Goal: Check status: Check status

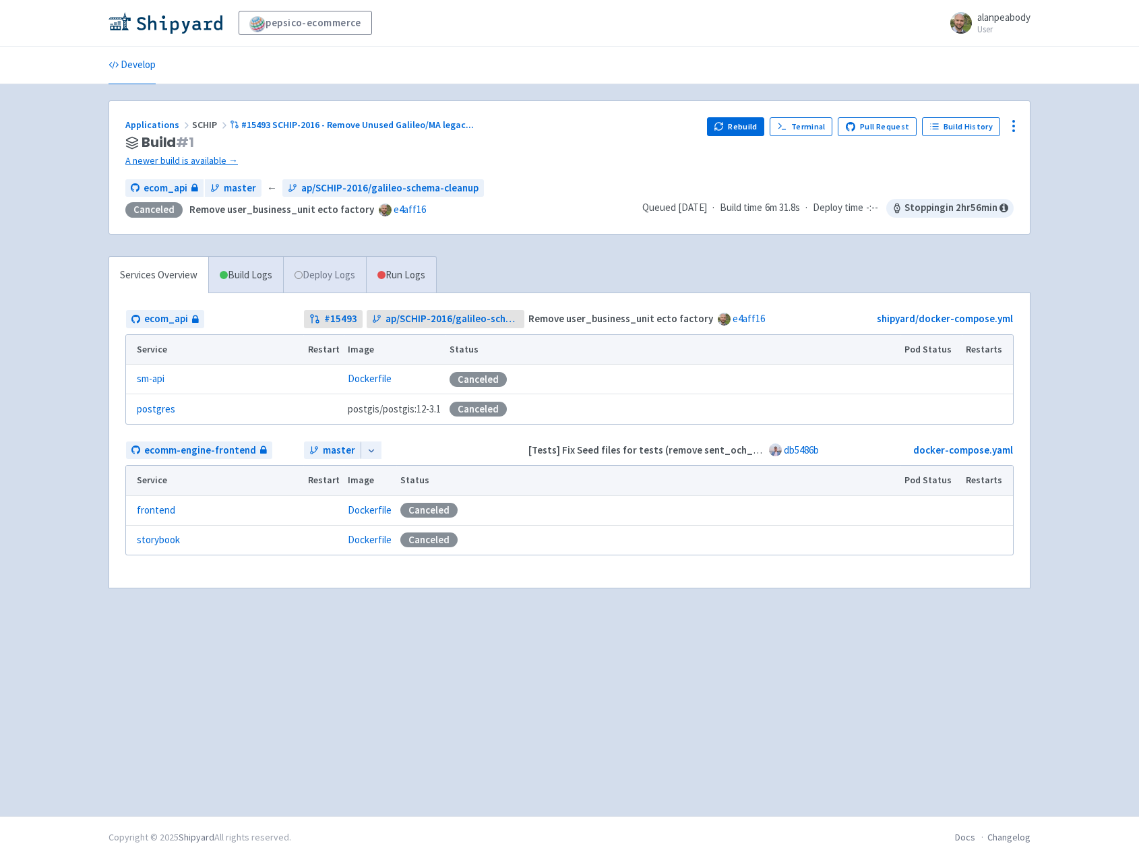
click at [346, 281] on link "Deploy Logs" at bounding box center [324, 275] width 83 height 37
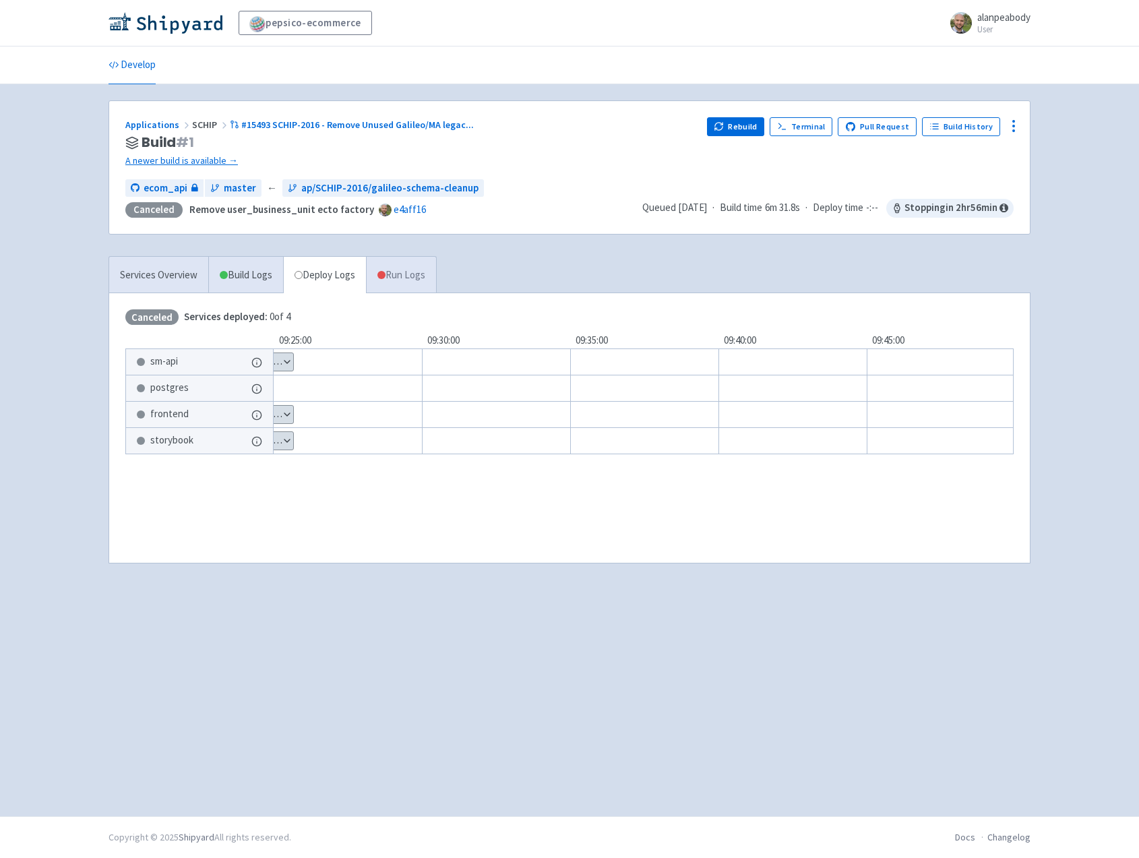
click at [398, 282] on link "Run Logs" at bounding box center [401, 275] width 70 height 37
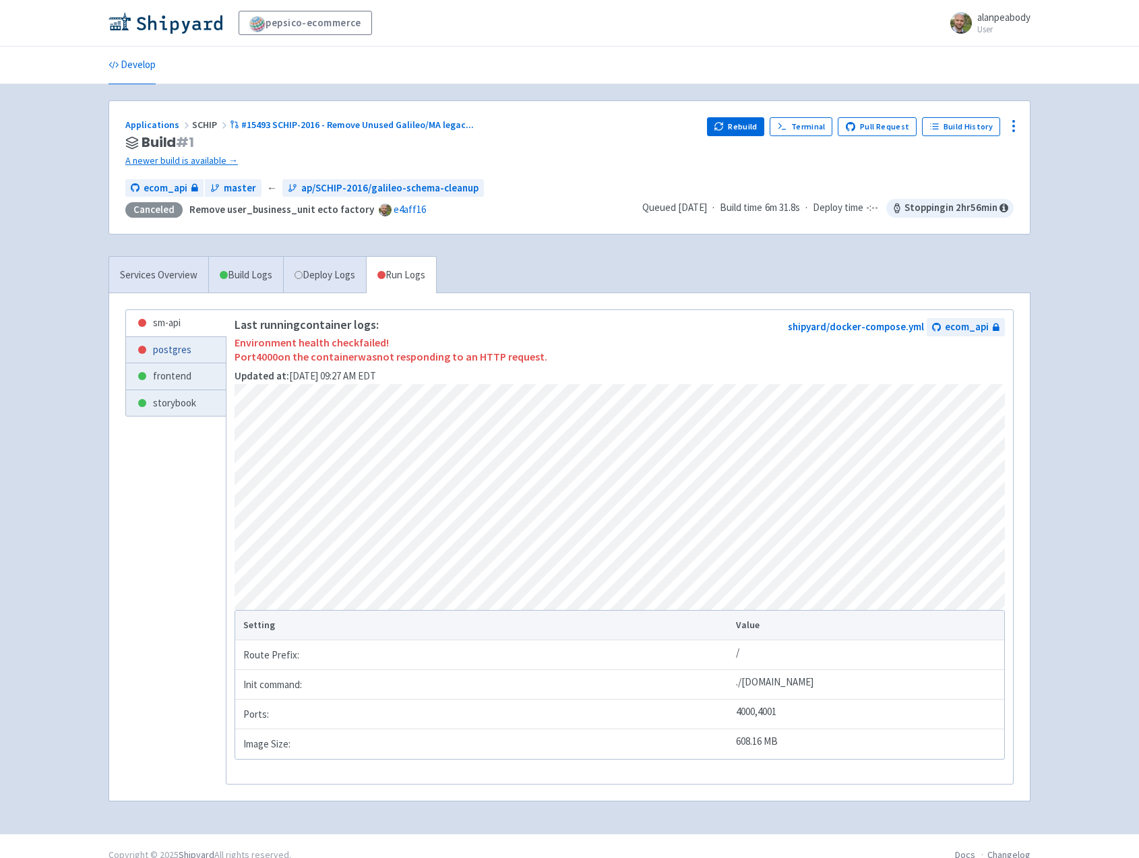
click at [180, 345] on link "postgres" at bounding box center [176, 350] width 100 height 26
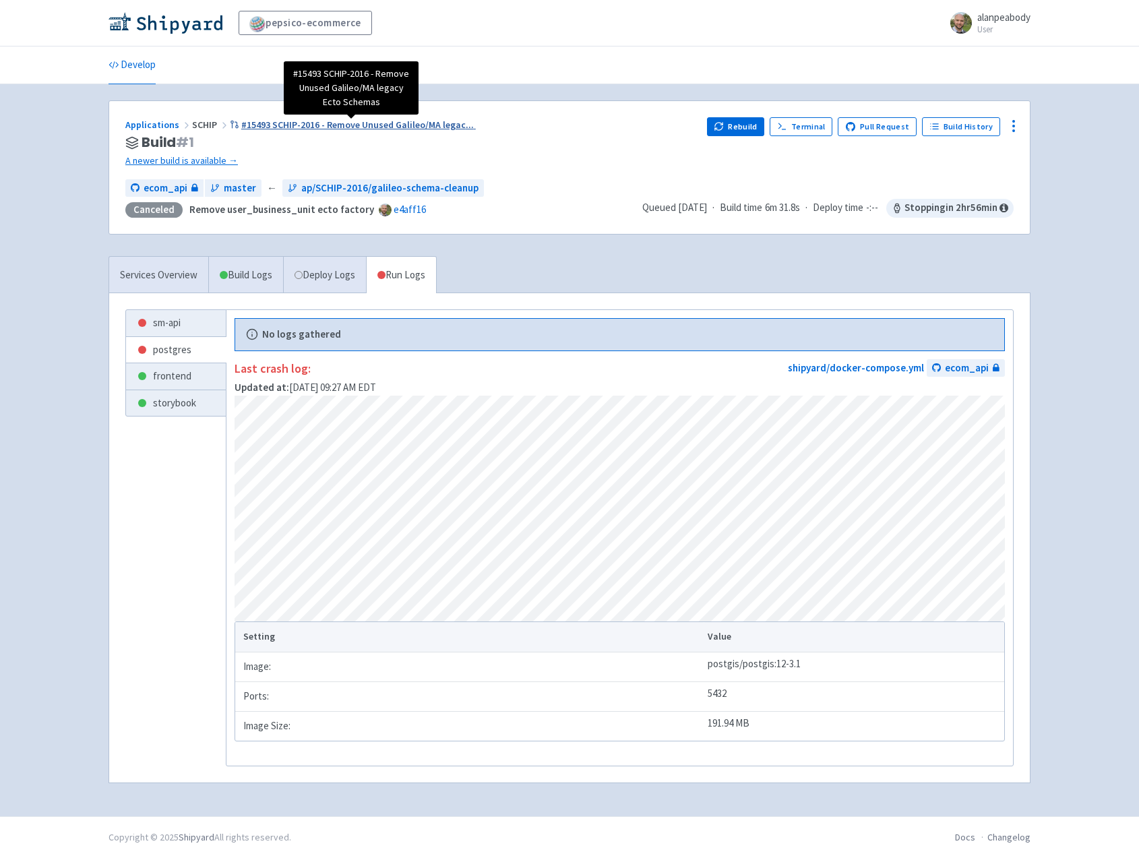
click at [250, 126] on span "#15493 SCHIP-2016 - Remove Unused Galileo/MA legac ..." at bounding box center [357, 125] width 232 height 12
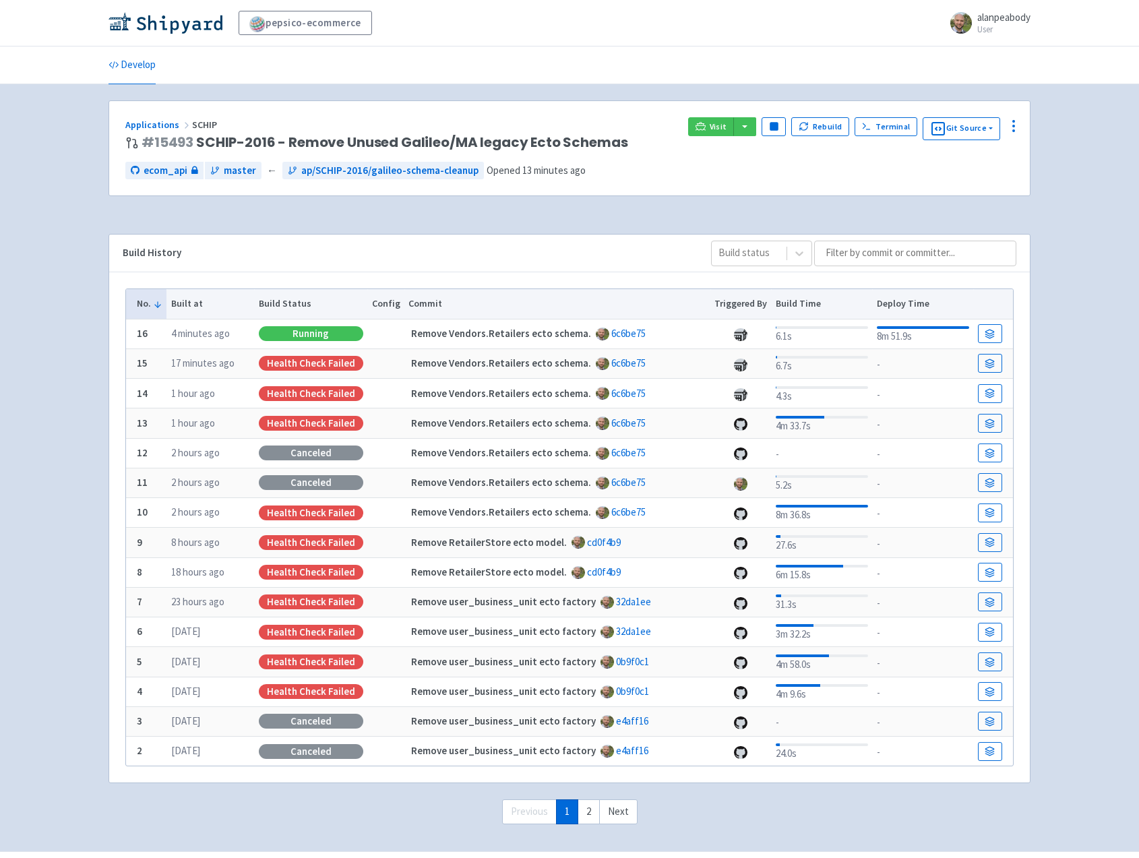
click at [307, 329] on div "Running" at bounding box center [311, 333] width 104 height 15
click at [982, 331] on link at bounding box center [990, 333] width 24 height 19
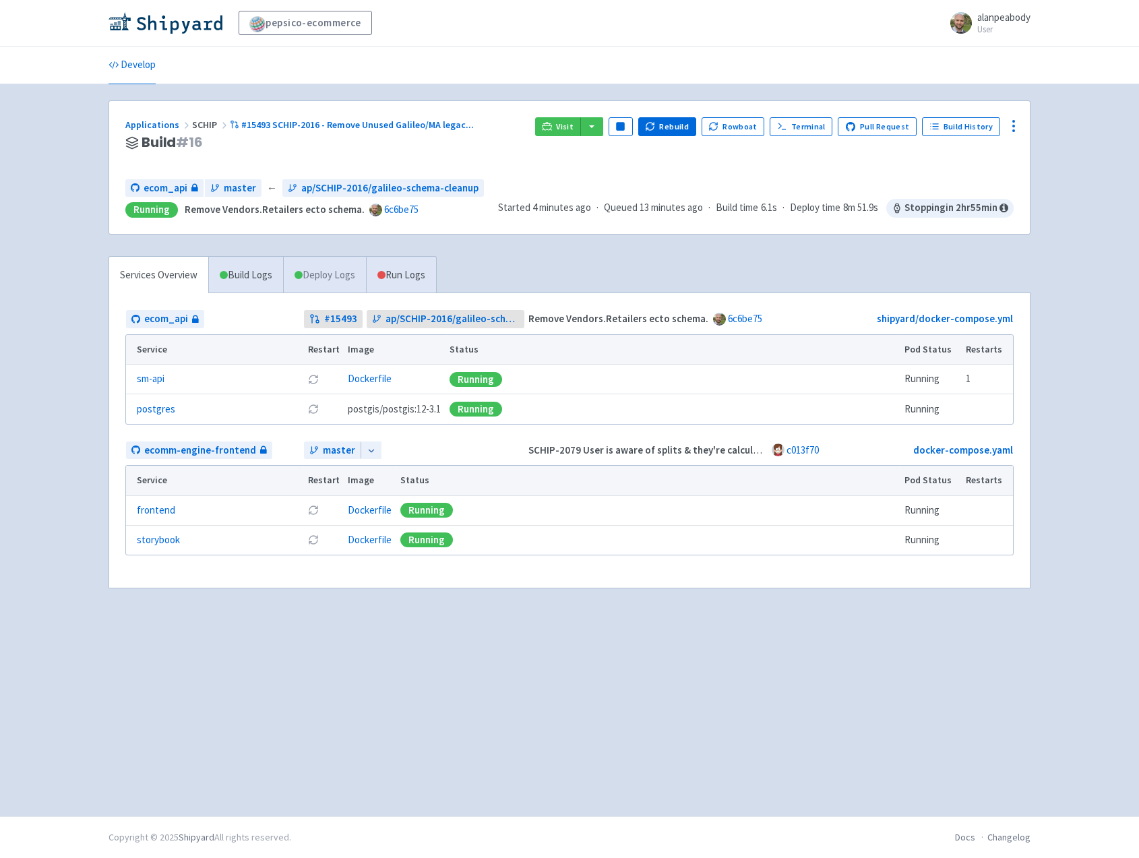
click at [329, 276] on link "Deploy Logs" at bounding box center [324, 275] width 83 height 37
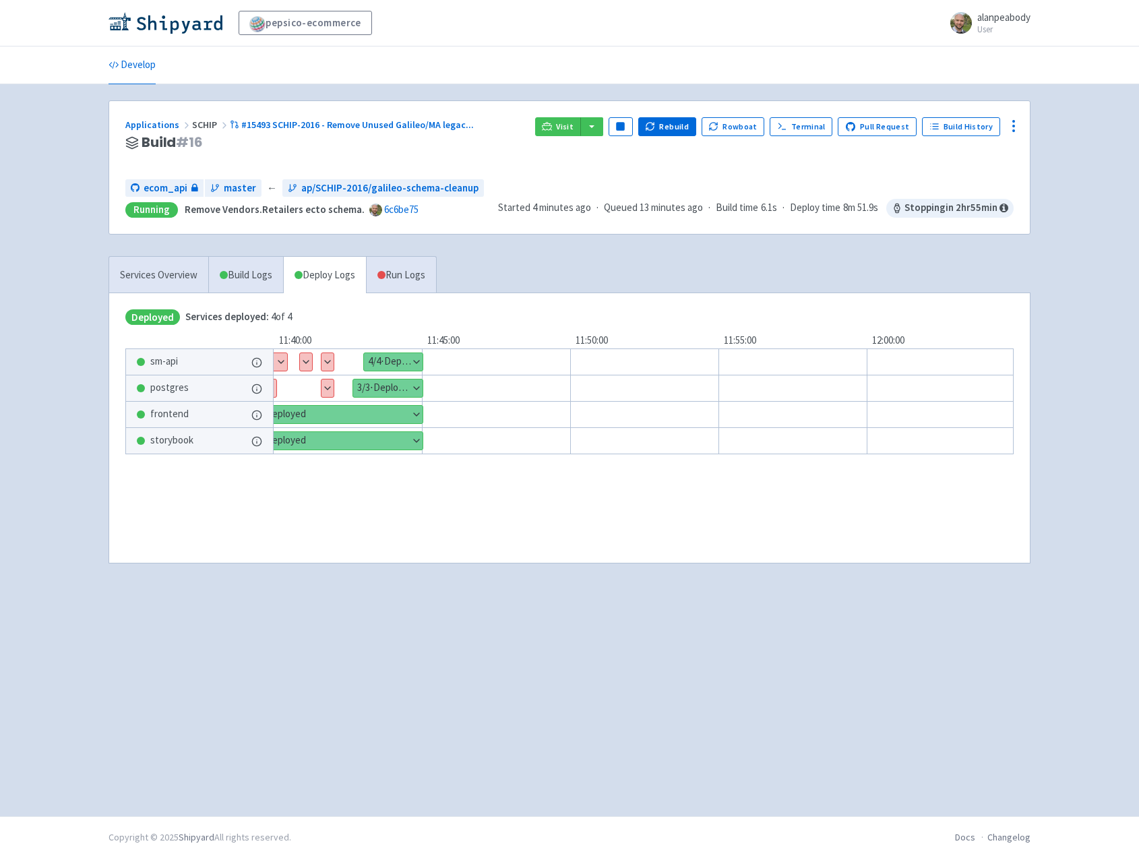
click at [329, 391] on button "Show details" at bounding box center [327, 388] width 12 height 18
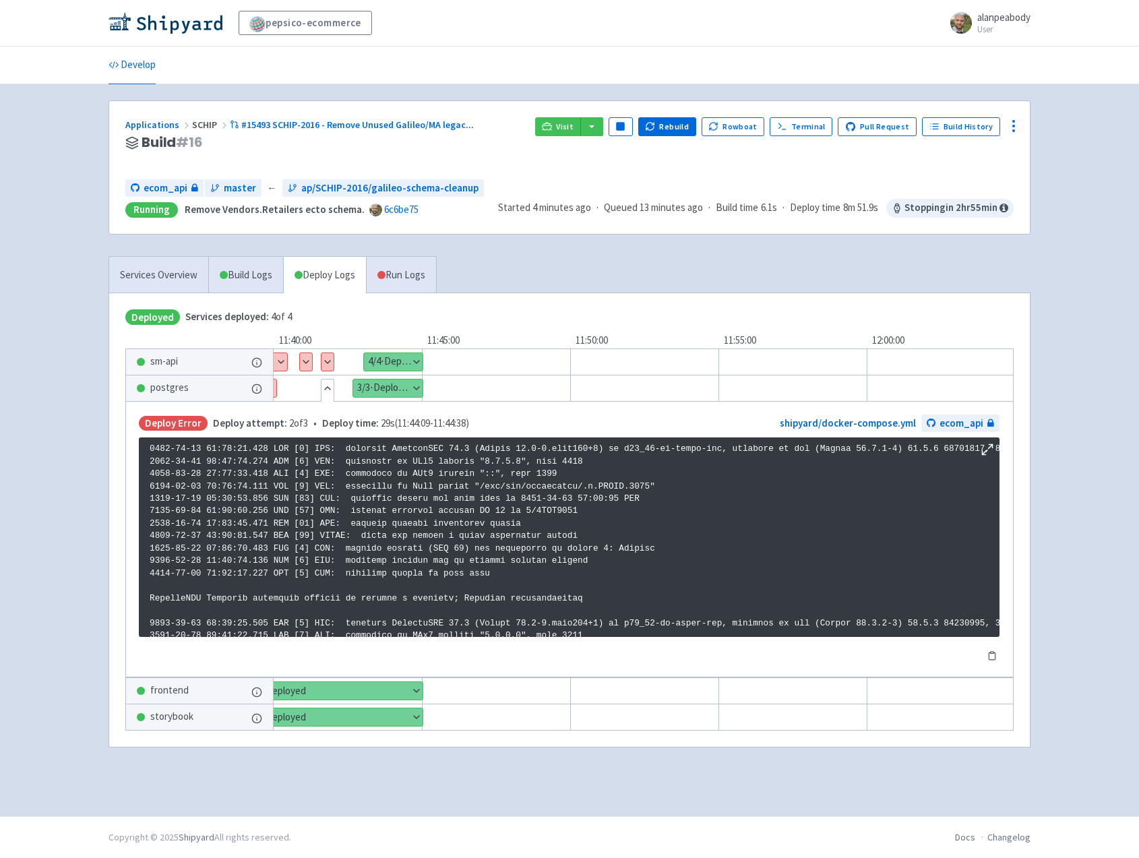
scroll to position [164, 0]
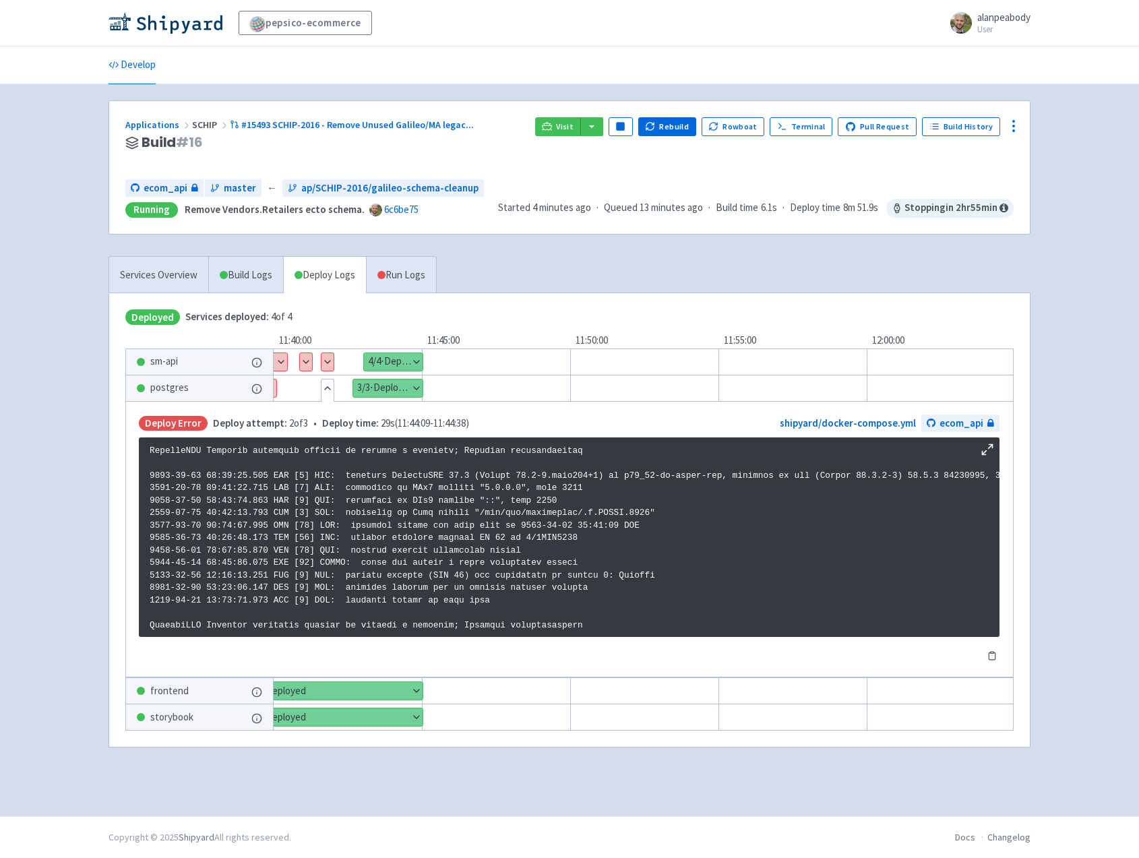
click at [329, 391] on button "Hide details" at bounding box center [327, 388] width 12 height 18
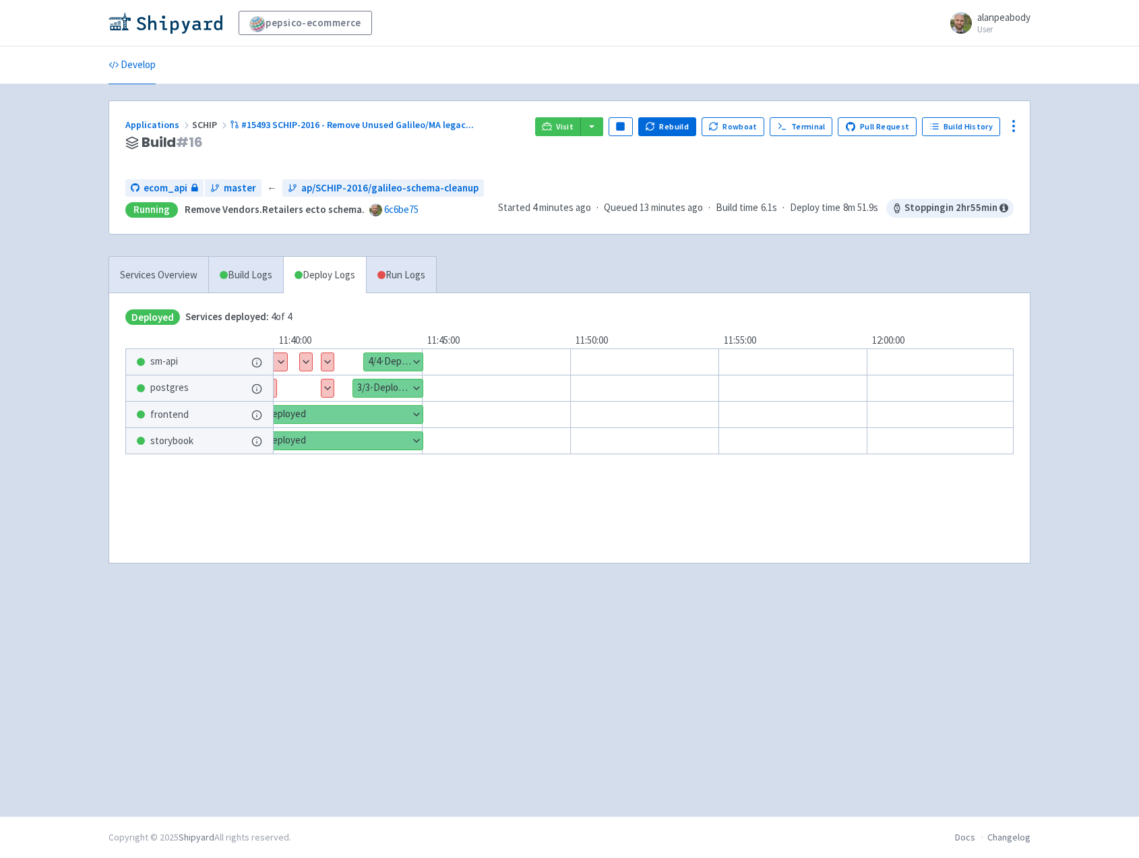
click at [390, 388] on button "Show details" at bounding box center [387, 388] width 69 height 18
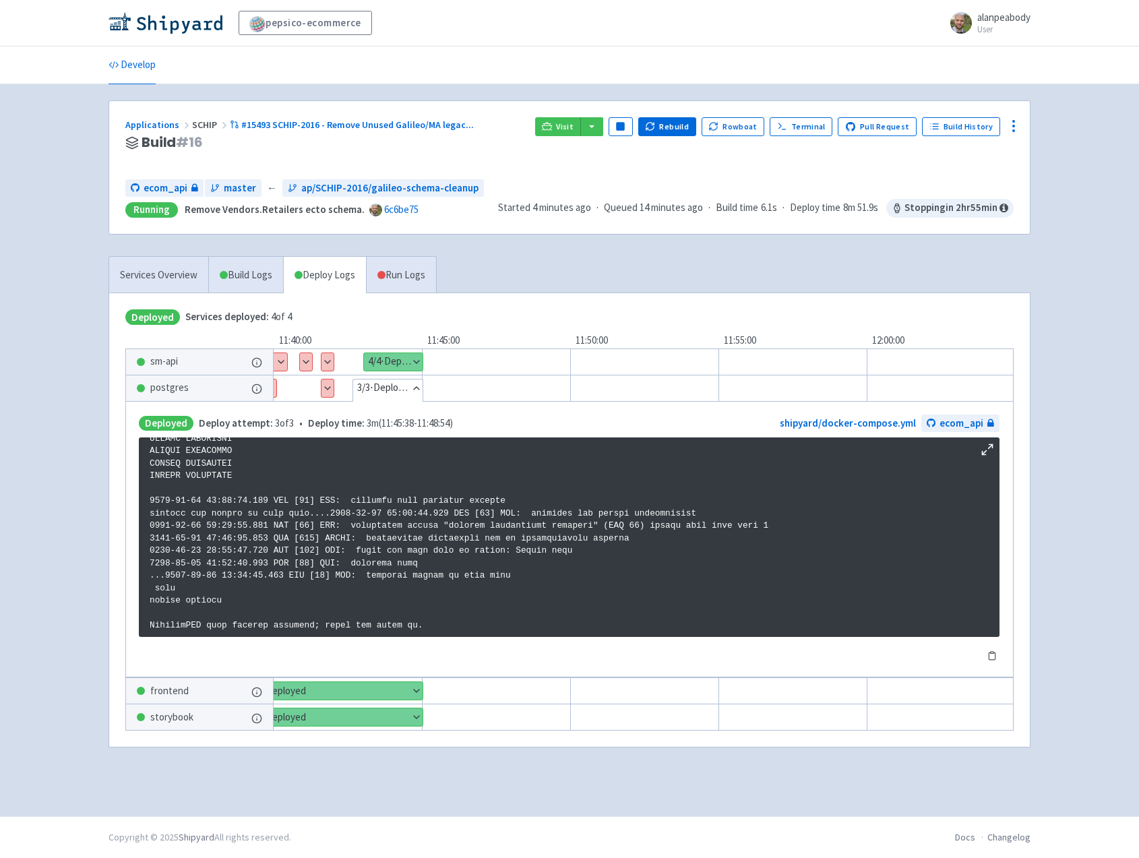
scroll to position [662, 0]
click at [404, 391] on button "Hide details" at bounding box center [387, 388] width 69 height 18
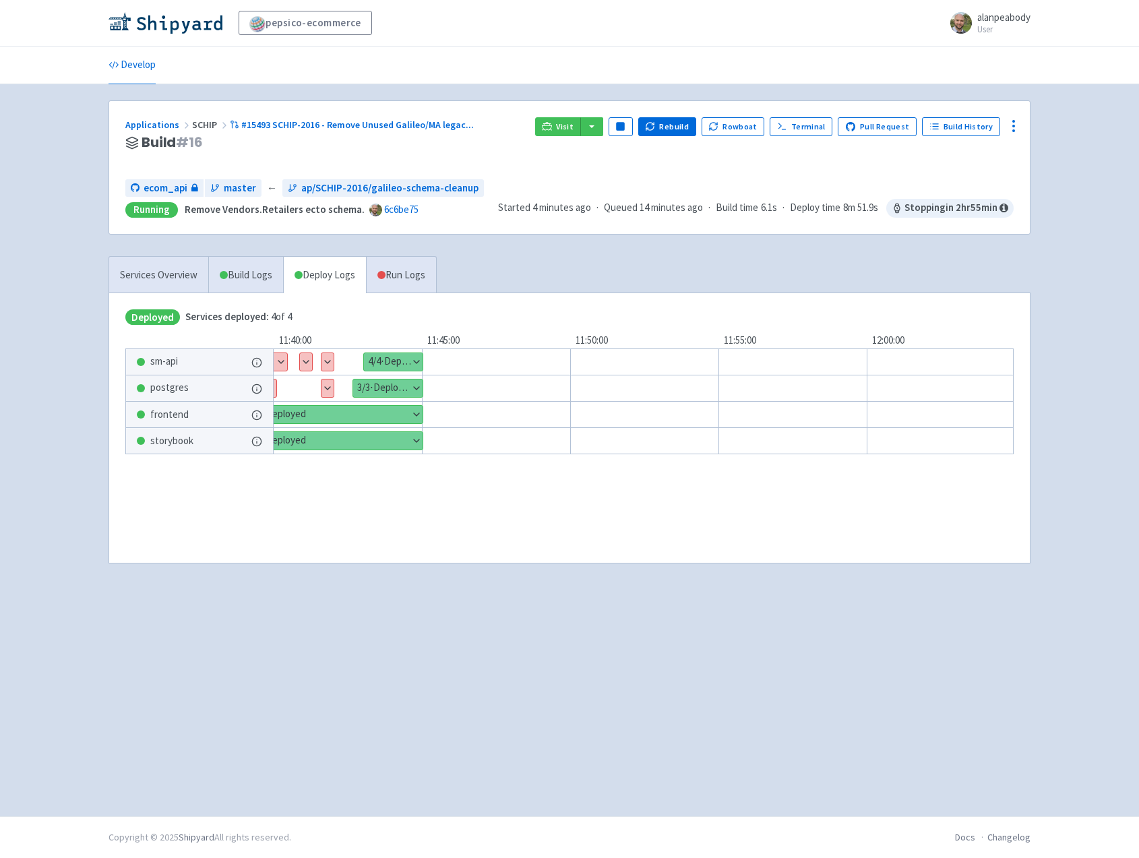
click at [405, 360] on button "Show details" at bounding box center [393, 362] width 59 height 18
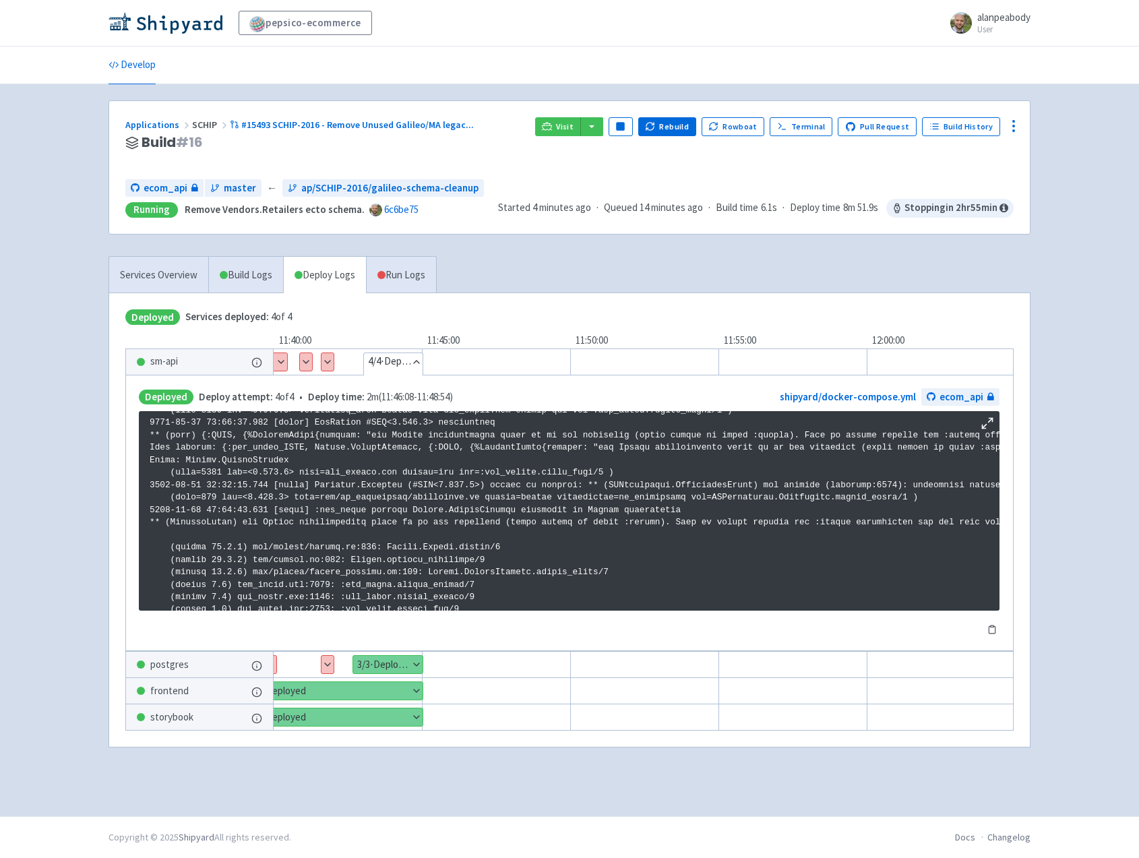
scroll to position [2284, 0]
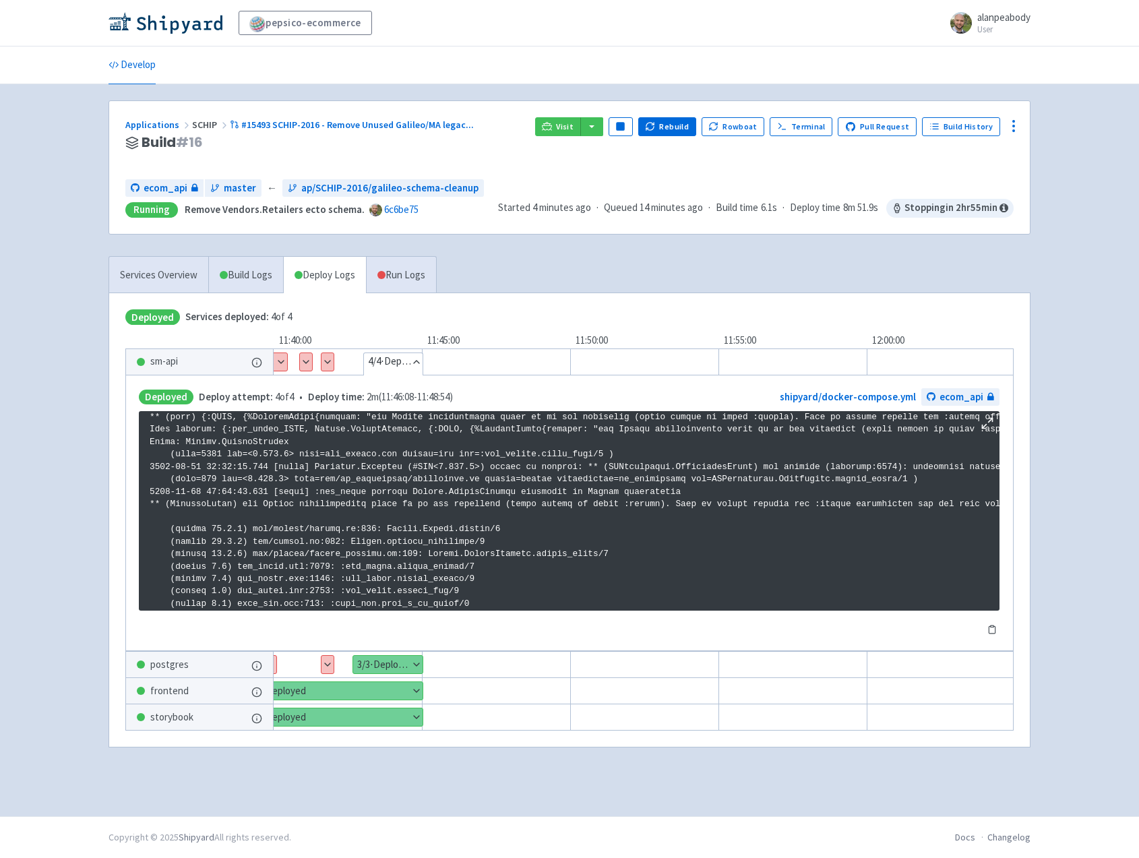
click at [406, 356] on button "Hide details" at bounding box center [393, 362] width 59 height 18
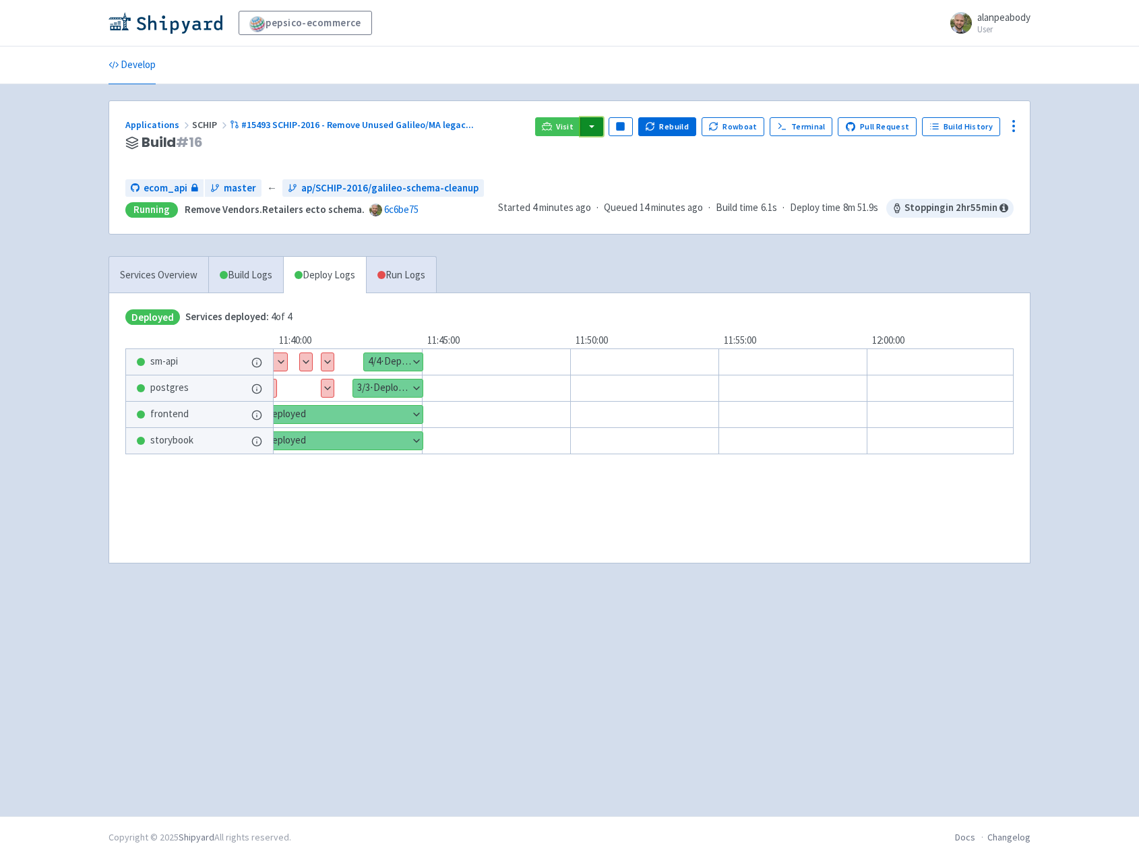
click at [603, 129] on button "button" at bounding box center [591, 126] width 23 height 19
